Goal: Information Seeking & Learning: Check status

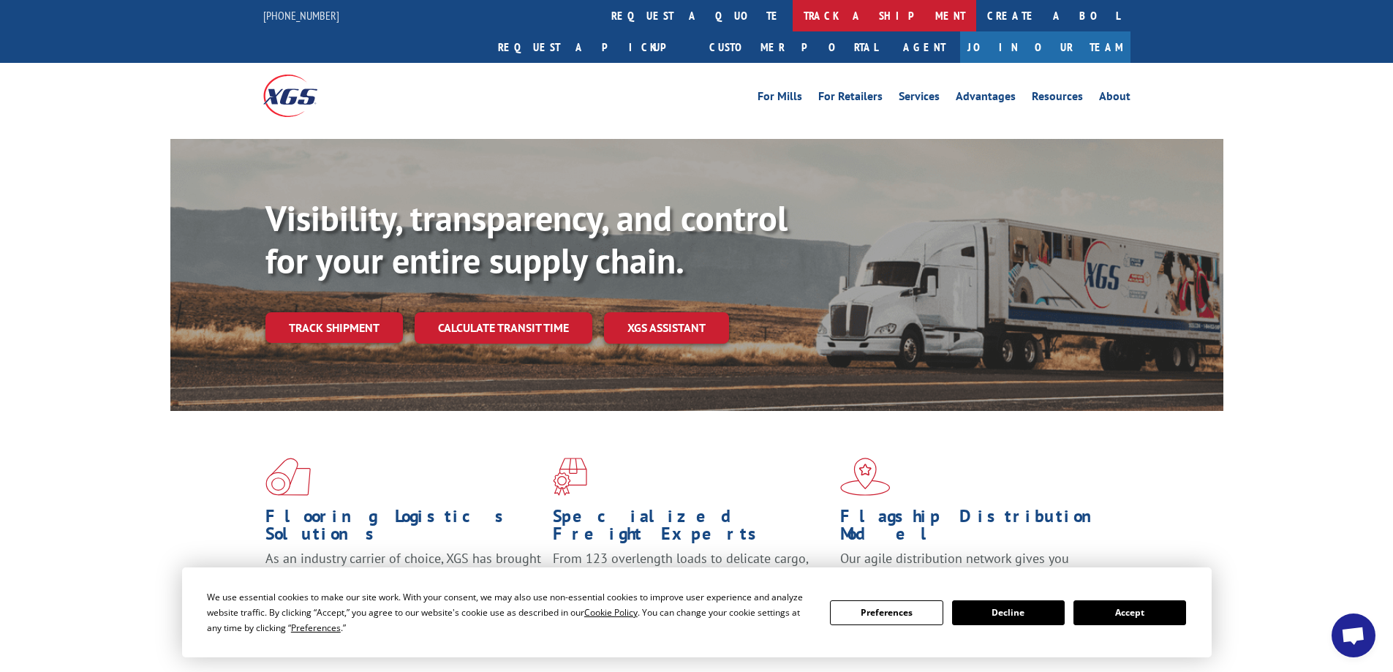
click at [793, 23] on link "track a shipment" at bounding box center [885, 15] width 184 height 31
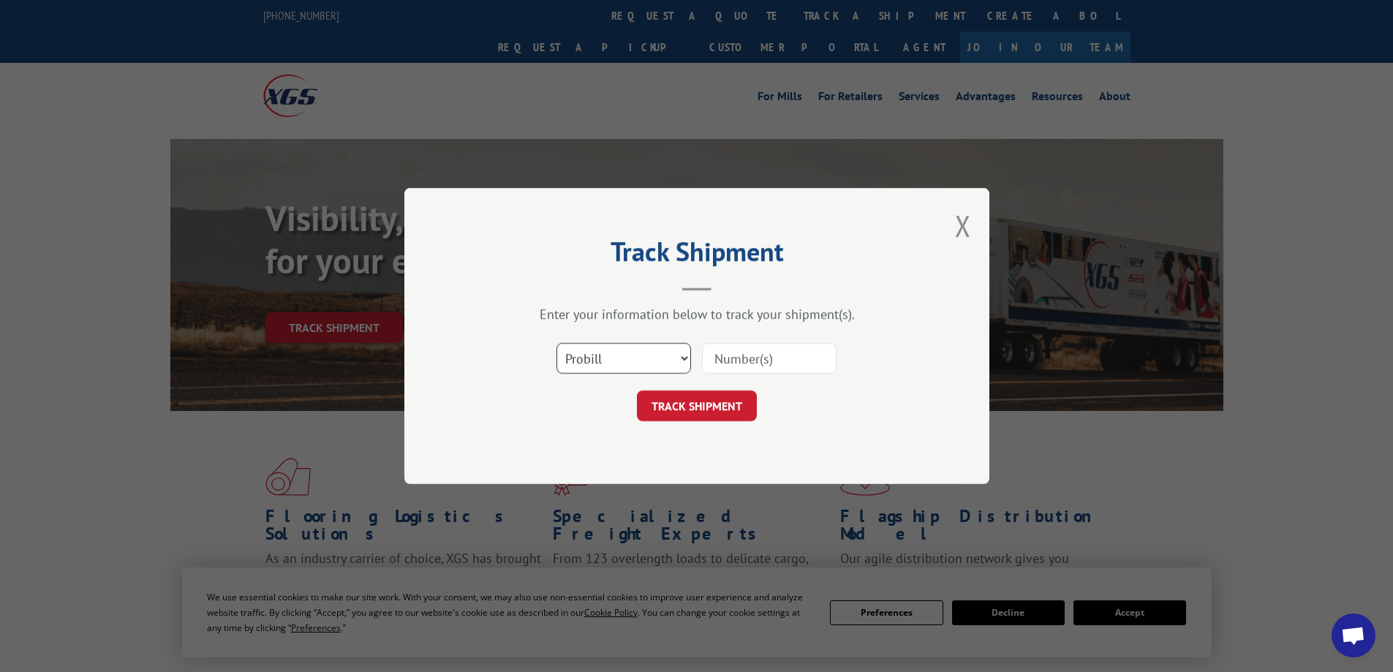
click at [605, 362] on select "Select category... Probill BOL PO" at bounding box center [624, 358] width 135 height 31
select select "bol"
click at [557, 343] on select "Select category... Probill BOL PO" at bounding box center [624, 358] width 135 height 31
click at [743, 361] on input at bounding box center [769, 358] width 135 height 31
type input "7044400"
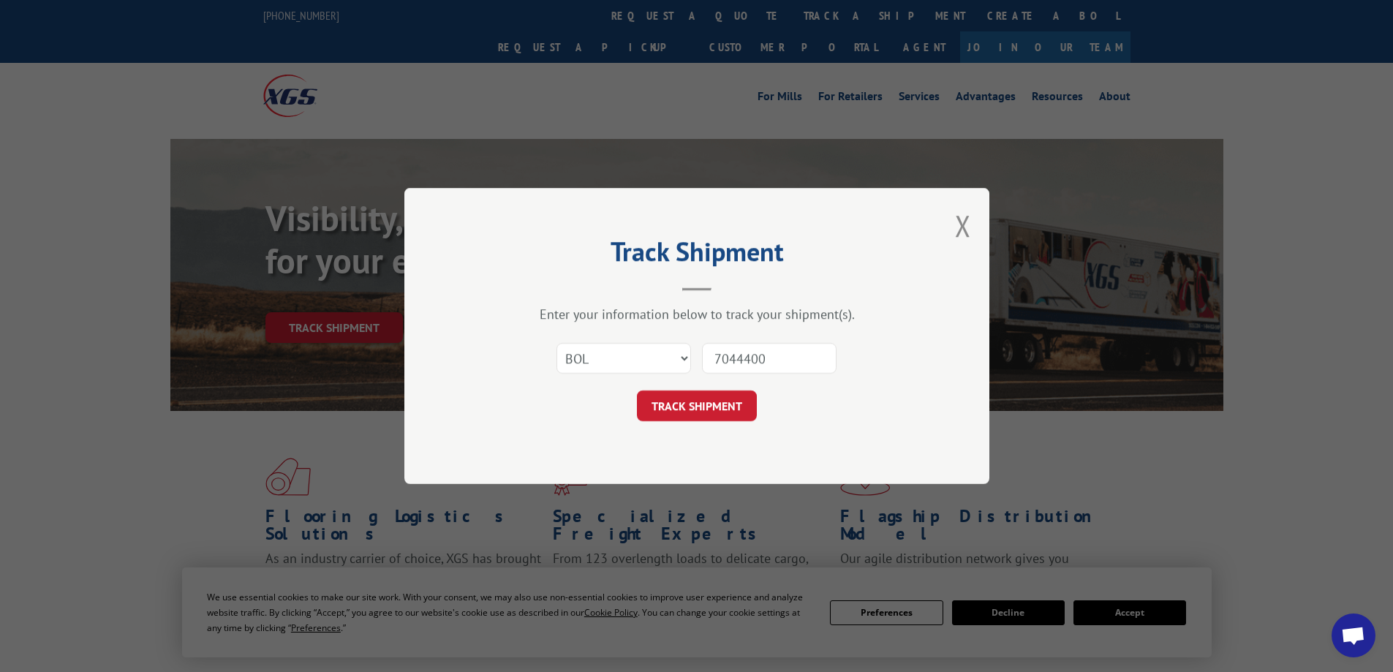
click at [725, 397] on button "TRACK SHIPMENT" at bounding box center [697, 406] width 120 height 31
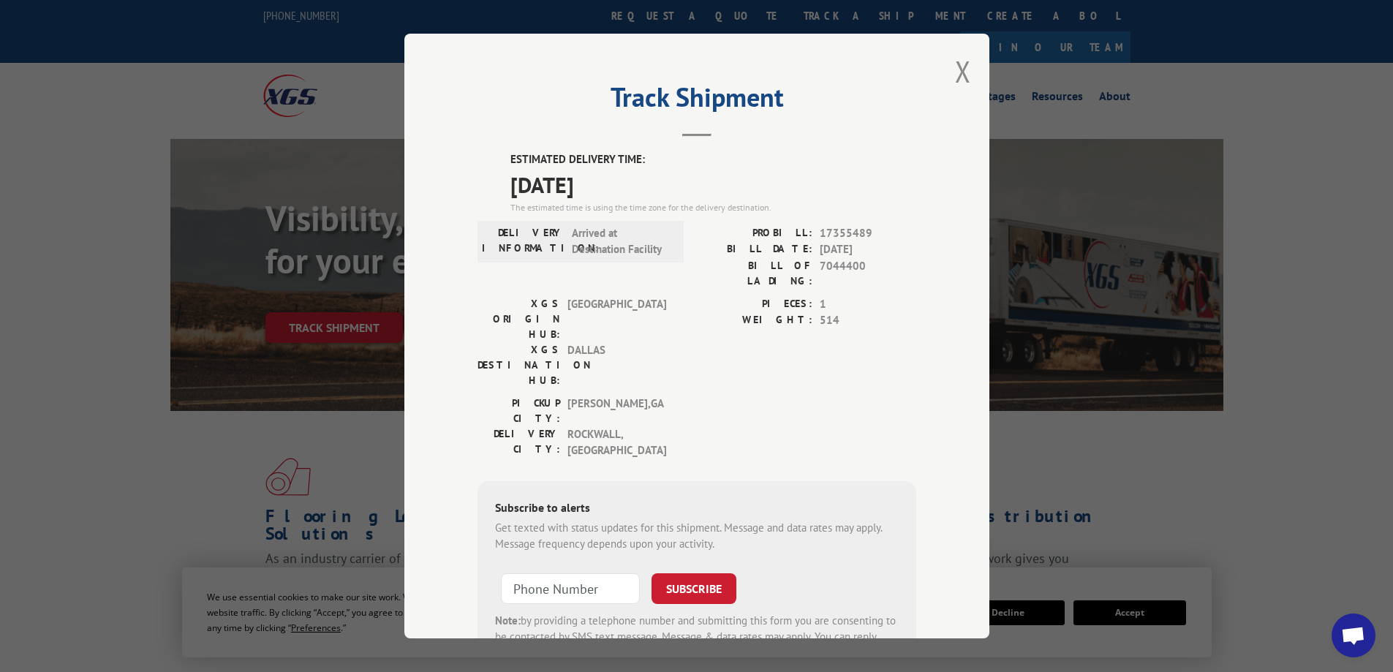
click at [947, 72] on div "Track Shipment ESTIMATED DELIVERY TIME: [DATE] The estimated time is using the …" at bounding box center [696, 336] width 585 height 605
click at [955, 60] on button "Close modal" at bounding box center [963, 71] width 16 height 39
